Goal: Task Accomplishment & Management: Use online tool/utility

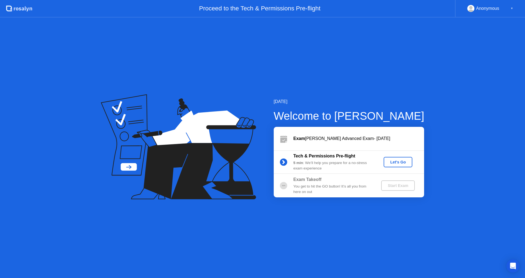
click at [395, 160] on div "Let's Go" at bounding box center [398, 162] width 24 height 4
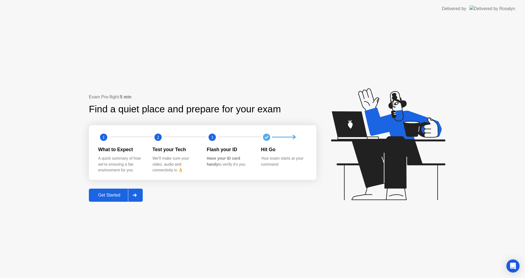
click at [166, 135] on div "2" at bounding box center [180, 137] width 54 height 11
drag, startPoint x: 158, startPoint y: 139, endPoint x: 152, endPoint y: 168, distance: 29.9
click at [158, 142] on icon "2" at bounding box center [158, 137] width 11 height 11
click at [111, 195] on div "Get Started" at bounding box center [108, 195] width 37 height 5
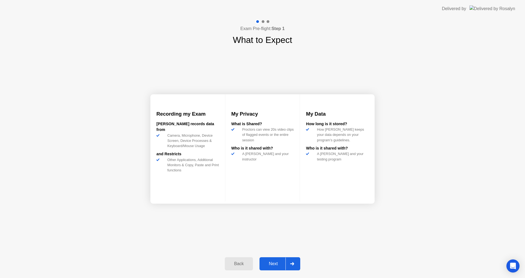
click at [276, 261] on div "Next" at bounding box center [273, 263] width 24 height 5
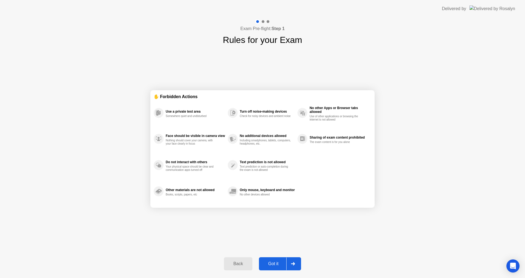
click at [276, 261] on div "Got it" at bounding box center [274, 263] width 26 height 5
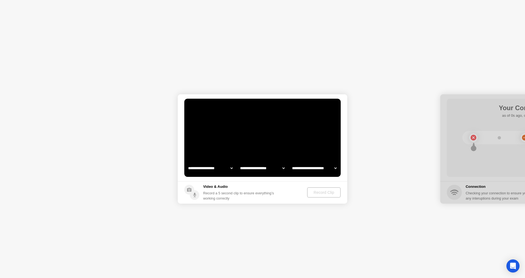
select select "**********"
select select "*******"
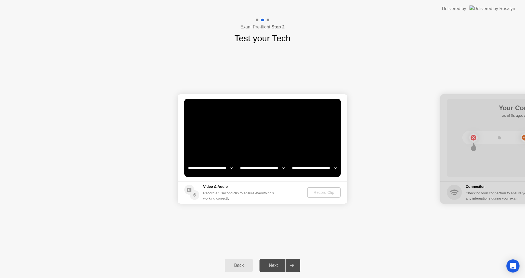
drag, startPoint x: 522, startPoint y: 101, endPoint x: 455, endPoint y: 108, distance: 67.3
click at [455, 108] on div at bounding box center [525, 148] width 170 height 109
click at [276, 266] on div "Next" at bounding box center [273, 265] width 24 height 5
click at [296, 266] on div at bounding box center [291, 265] width 13 height 13
click at [290, 266] on div at bounding box center [291, 265] width 13 height 13
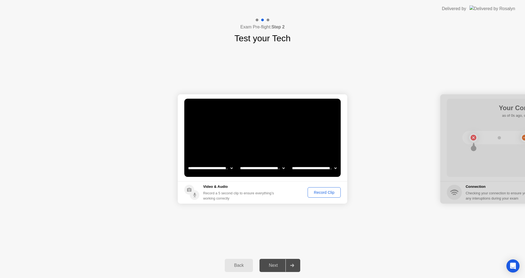
click at [246, 262] on button "Back" at bounding box center [239, 265] width 28 height 13
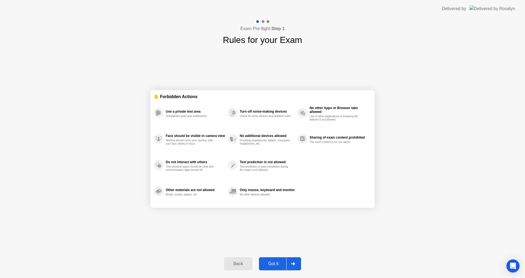
click at [292, 262] on icon at bounding box center [293, 263] width 4 height 3
select select "**********"
select select "*******"
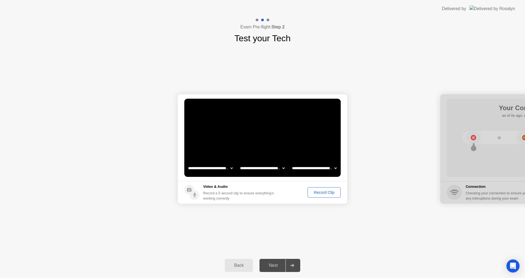
click at [293, 265] on icon at bounding box center [292, 265] width 4 height 3
click at [294, 239] on div "**********" at bounding box center [262, 149] width 525 height 208
click at [333, 197] on button "Record Clip" at bounding box center [324, 192] width 33 height 10
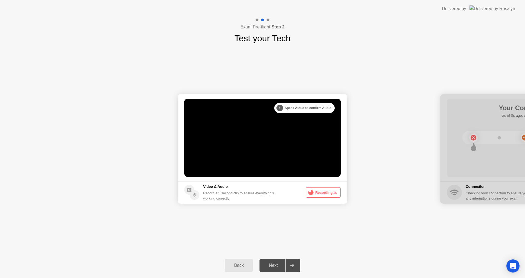
click at [332, 194] on button "Recording 1s" at bounding box center [323, 192] width 35 height 10
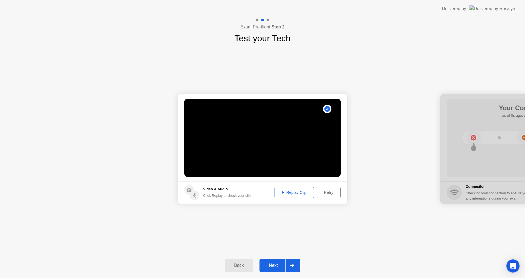
click at [288, 190] on div "Replay Clip" at bounding box center [294, 192] width 36 height 4
click at [296, 259] on button "Next" at bounding box center [279, 265] width 41 height 13
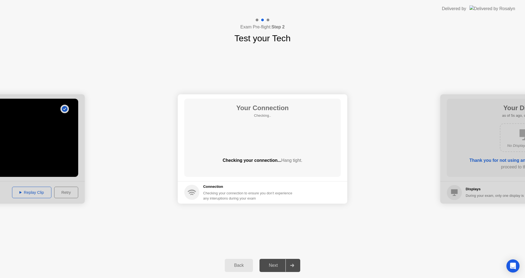
click at [280, 150] on div "Your Connection Checking.. Checking your connection... Hang tight." at bounding box center [262, 138] width 156 height 78
click at [270, 268] on div "Next" at bounding box center [273, 265] width 24 height 5
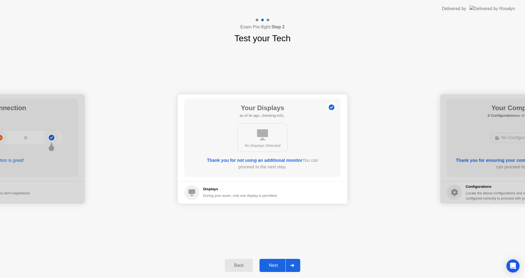
click at [270, 268] on div "Next" at bounding box center [273, 265] width 24 height 5
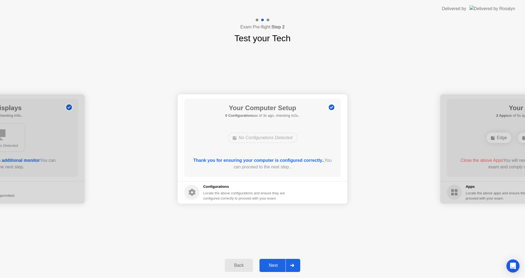
click at [278, 261] on button "Next" at bounding box center [279, 265] width 41 height 13
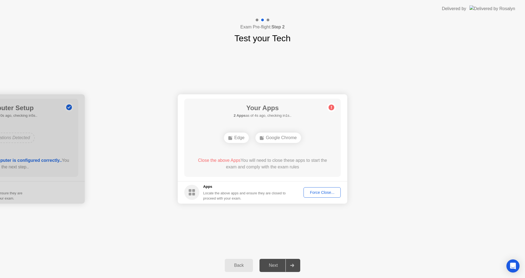
click at [277, 138] on div "Google Chrome" at bounding box center [278, 138] width 46 height 10
click at [279, 136] on div "Google Chrome" at bounding box center [278, 138] width 46 height 10
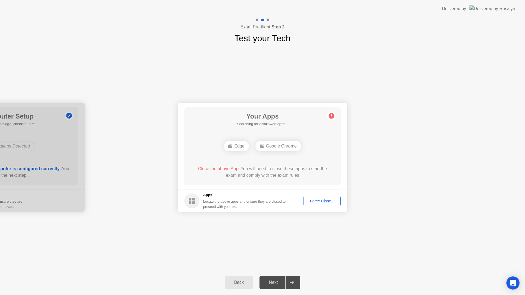
click at [266, 188] on app-apps "Your Apps Searching for disallowed apps... Edge Google Chrome Close the above A…" at bounding box center [263, 157] width 170 height 109
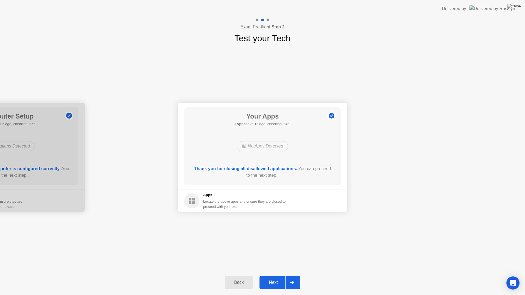
click at [280, 278] on div "Next" at bounding box center [273, 282] width 24 height 5
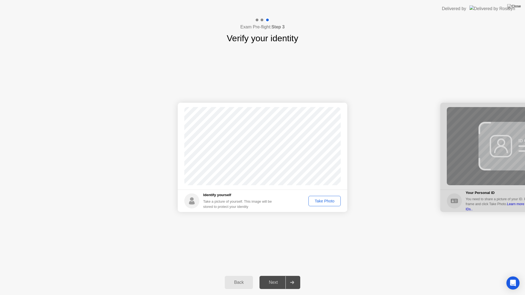
click at [323, 199] on div "Take Photo" at bounding box center [324, 201] width 28 height 4
click at [274, 278] on div "Next" at bounding box center [273, 282] width 24 height 5
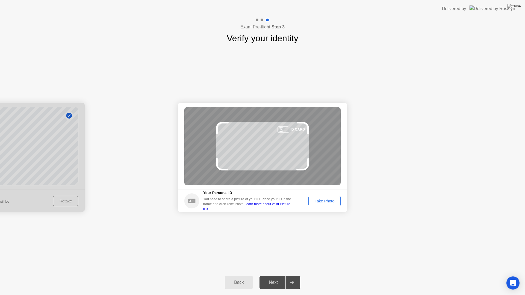
click at [329, 203] on div "Take Photo" at bounding box center [324, 201] width 28 height 4
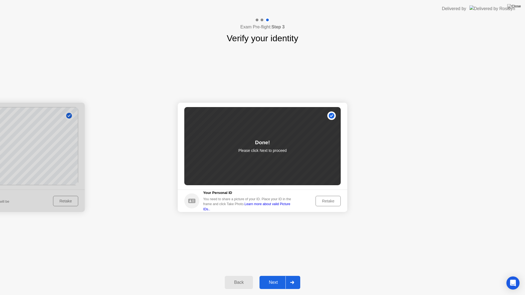
click at [279, 205] on link "Learn more about valid Picture IDs.." at bounding box center [246, 206] width 87 height 9
drag, startPoint x: 443, startPoint y: 159, endPoint x: 392, endPoint y: 183, distance: 56.1
click at [326, 201] on div "Retake" at bounding box center [327, 201] width 21 height 4
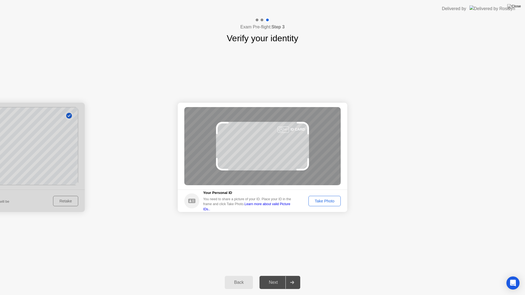
click at [320, 203] on div "Take Photo" at bounding box center [324, 201] width 28 height 4
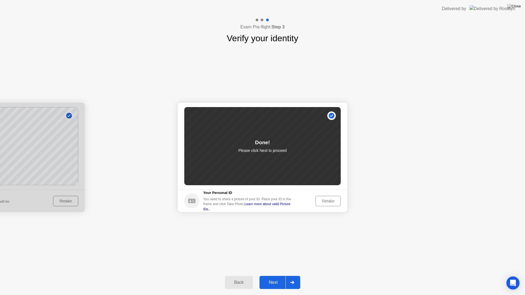
click at [288, 276] on button "Next" at bounding box center [279, 282] width 41 height 13
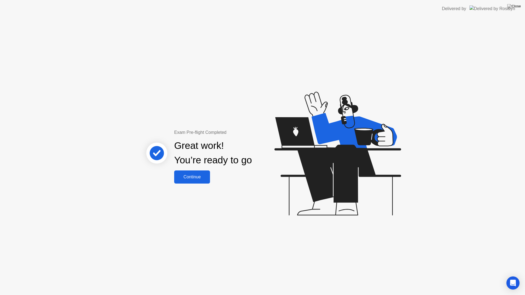
click at [198, 171] on button "Continue" at bounding box center [192, 177] width 36 height 13
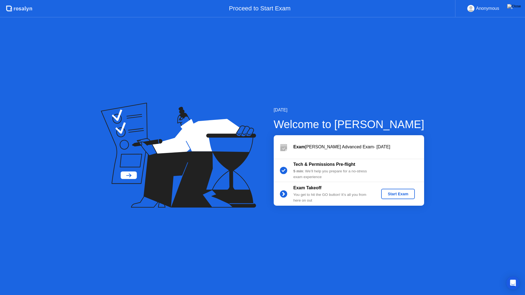
click at [395, 196] on div "Start Exam" at bounding box center [397, 194] width 29 height 4
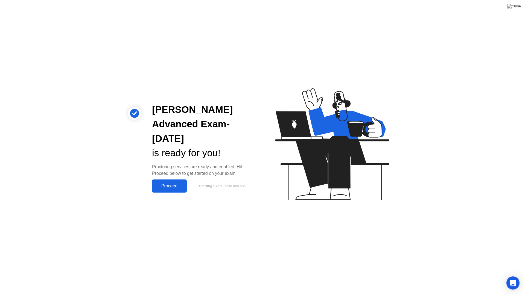
click at [170, 188] on div "Proceed" at bounding box center [169, 186] width 31 height 5
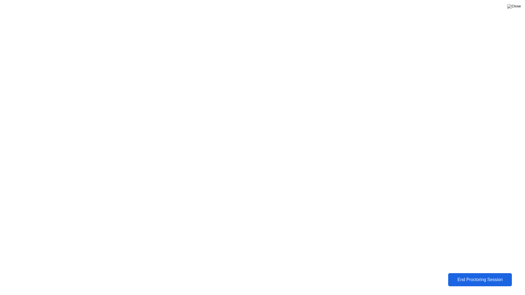
click at [468, 278] on div "End Proctoring Session" at bounding box center [480, 279] width 61 height 5
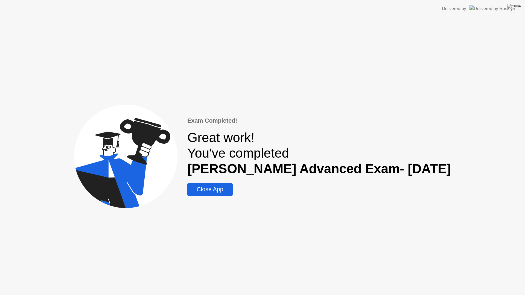
click at [322, 215] on div "Exam Completed! Great work! You've completed [PERSON_NAME] Advanced Exam- [DATE…" at bounding box center [262, 156] width 525 height 278
click at [519, 6] on img at bounding box center [514, 6] width 14 height 4
click at [259, 278] on div at bounding box center [262, 295] width 525 height 0
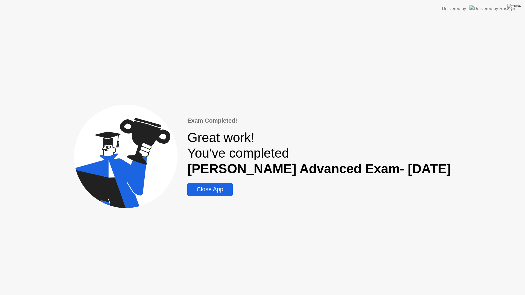
click at [230, 192] on div "Close App" at bounding box center [210, 189] width 42 height 7
